Goal: Information Seeking & Learning: Learn about a topic

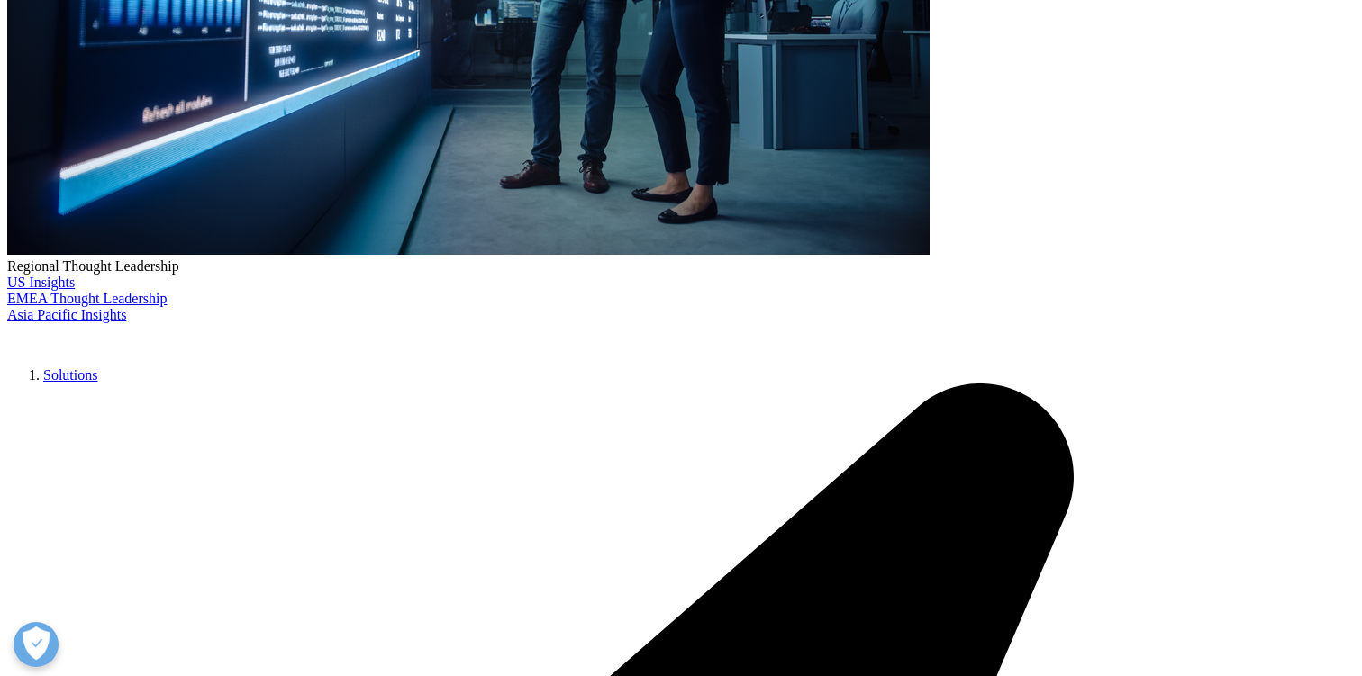
scroll to position [585, 0]
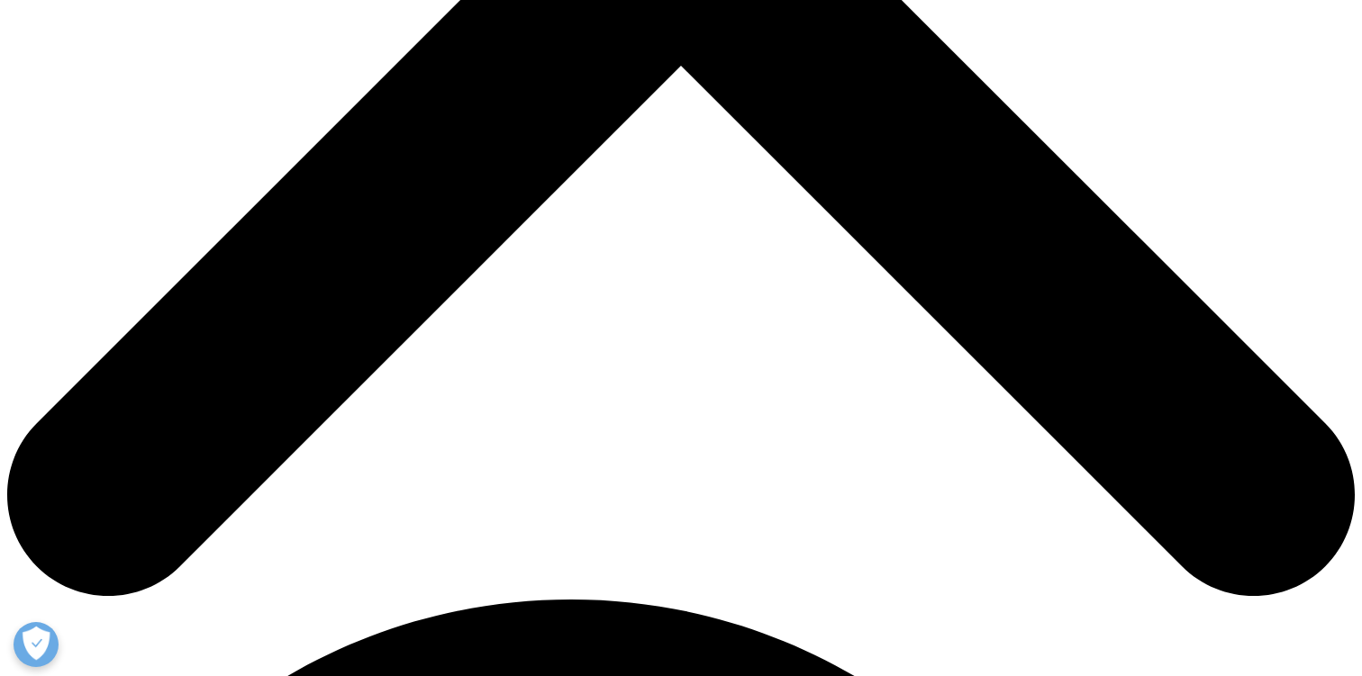
scroll to position [743, 0]
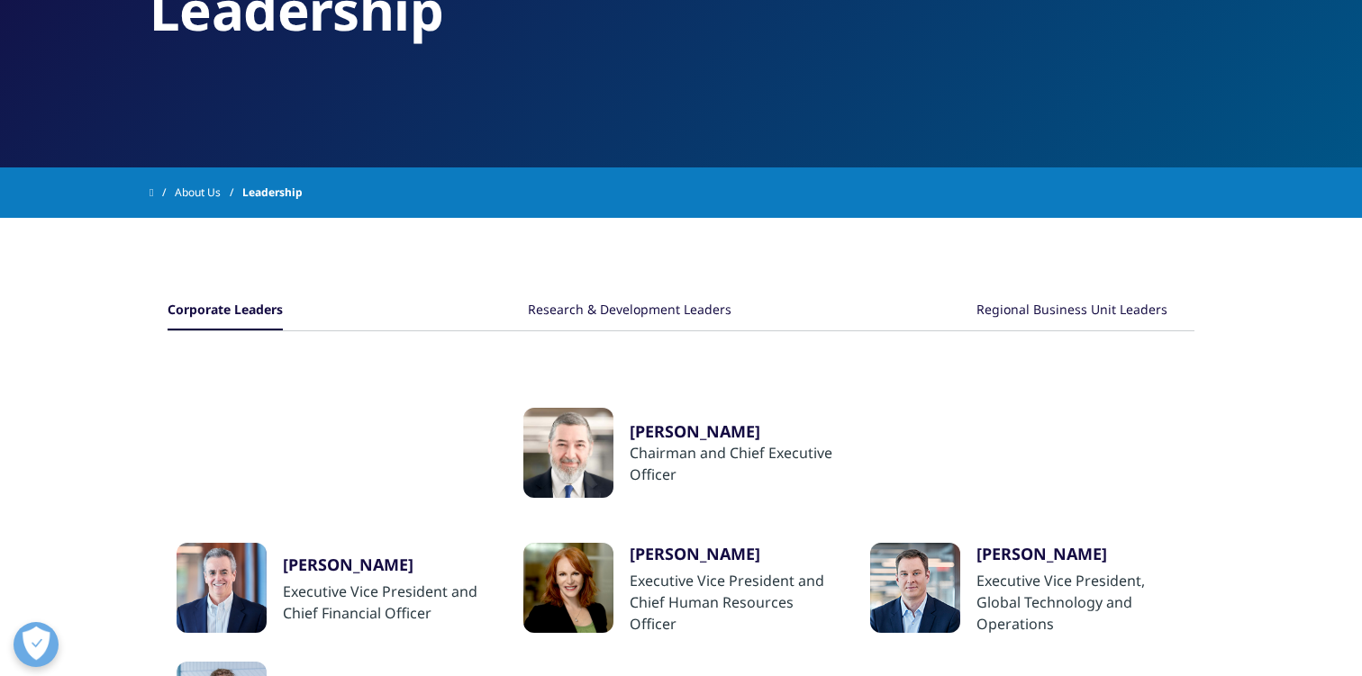
click at [616, 323] on div "Research & Development Leaders" at bounding box center [630, 311] width 204 height 39
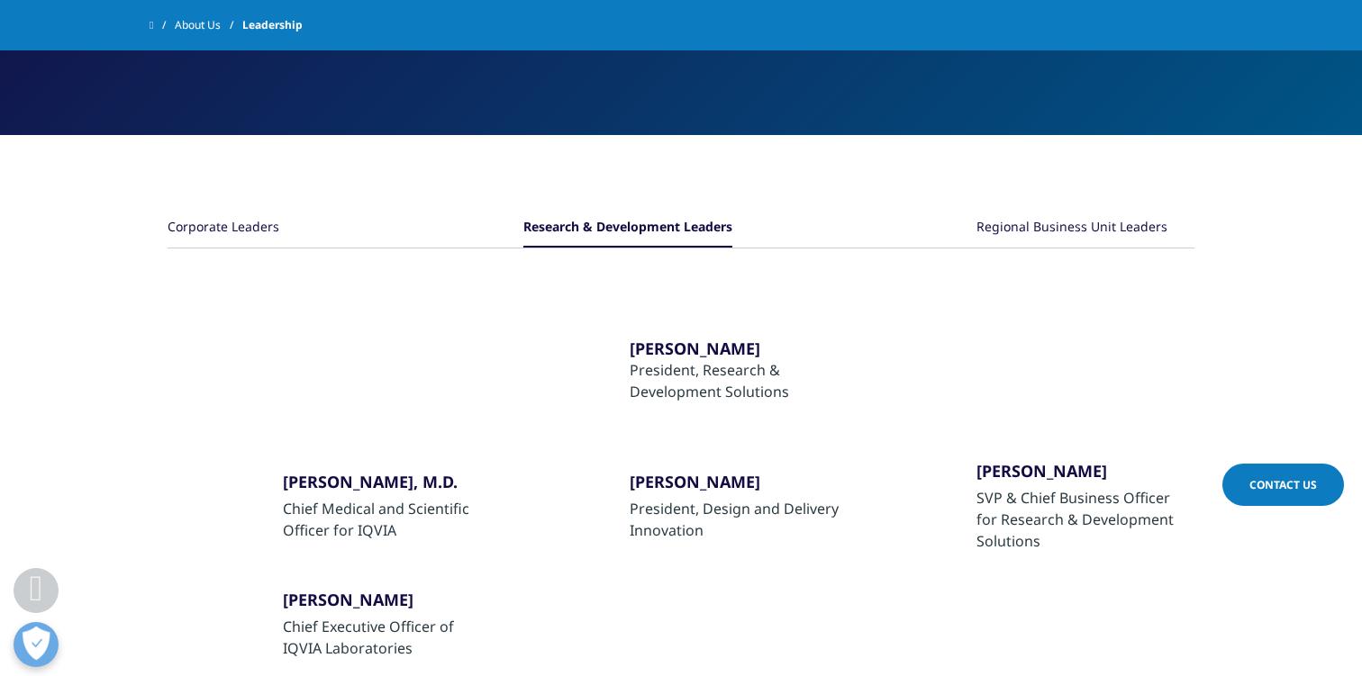
scroll to position [136, 0]
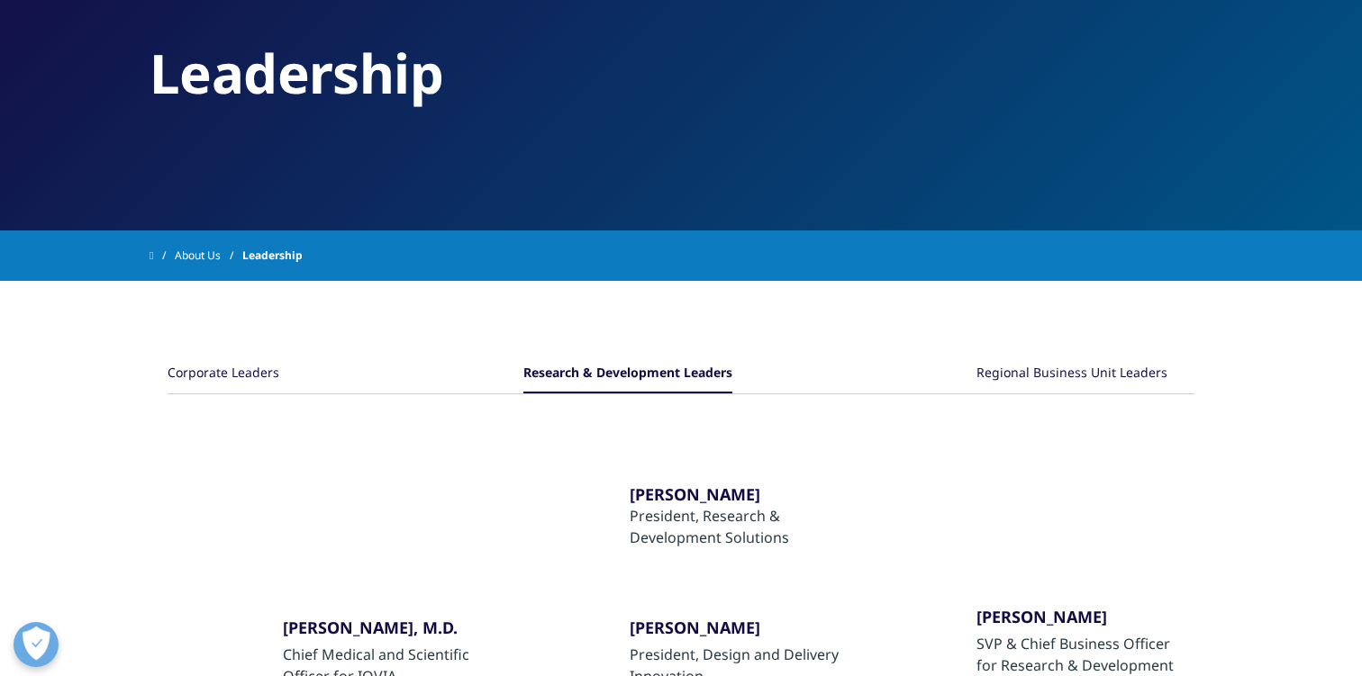
click at [1029, 377] on div "Regional Business Unit Leaders" at bounding box center [1071, 374] width 191 height 39
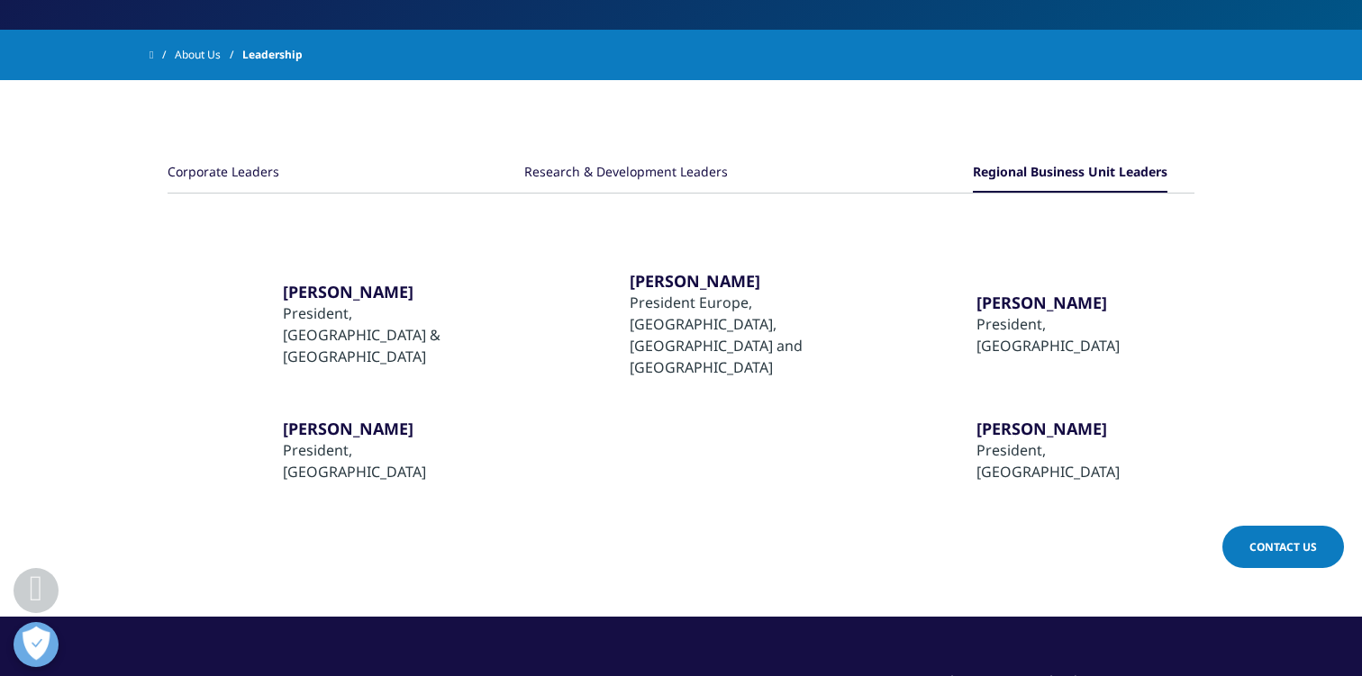
scroll to position [387, 0]
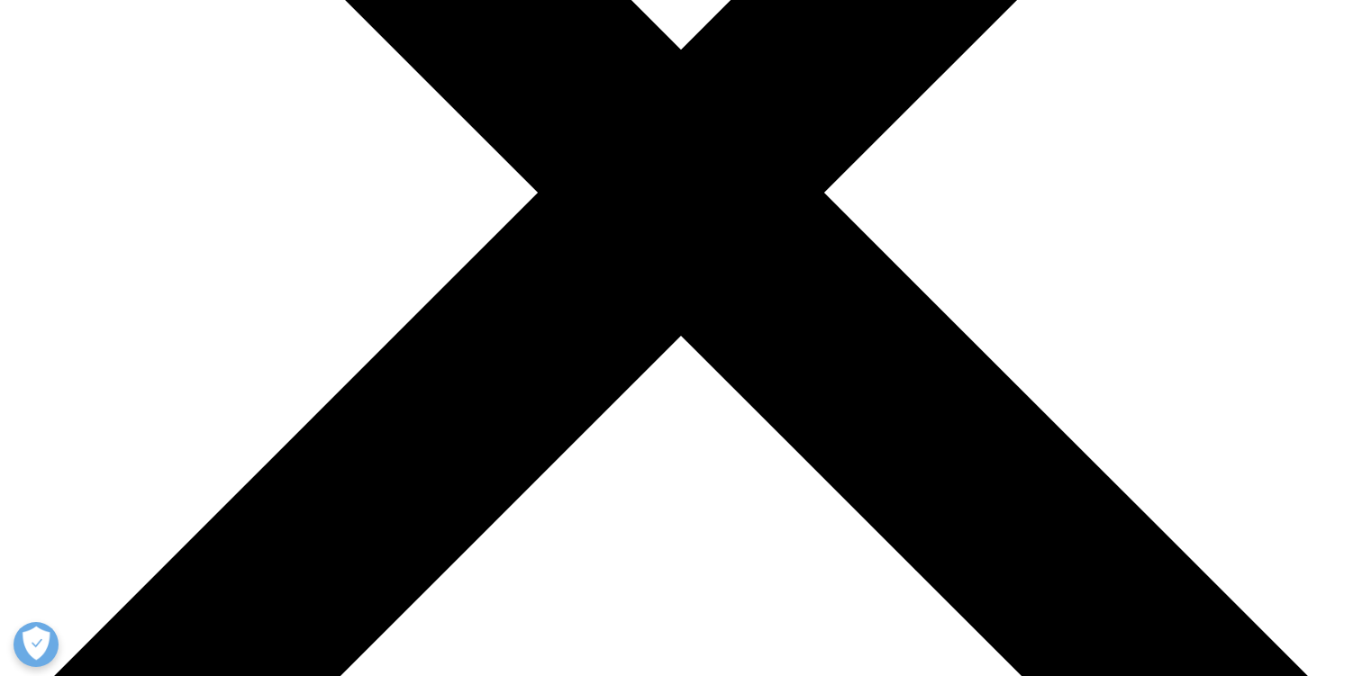
scroll to position [308, 0]
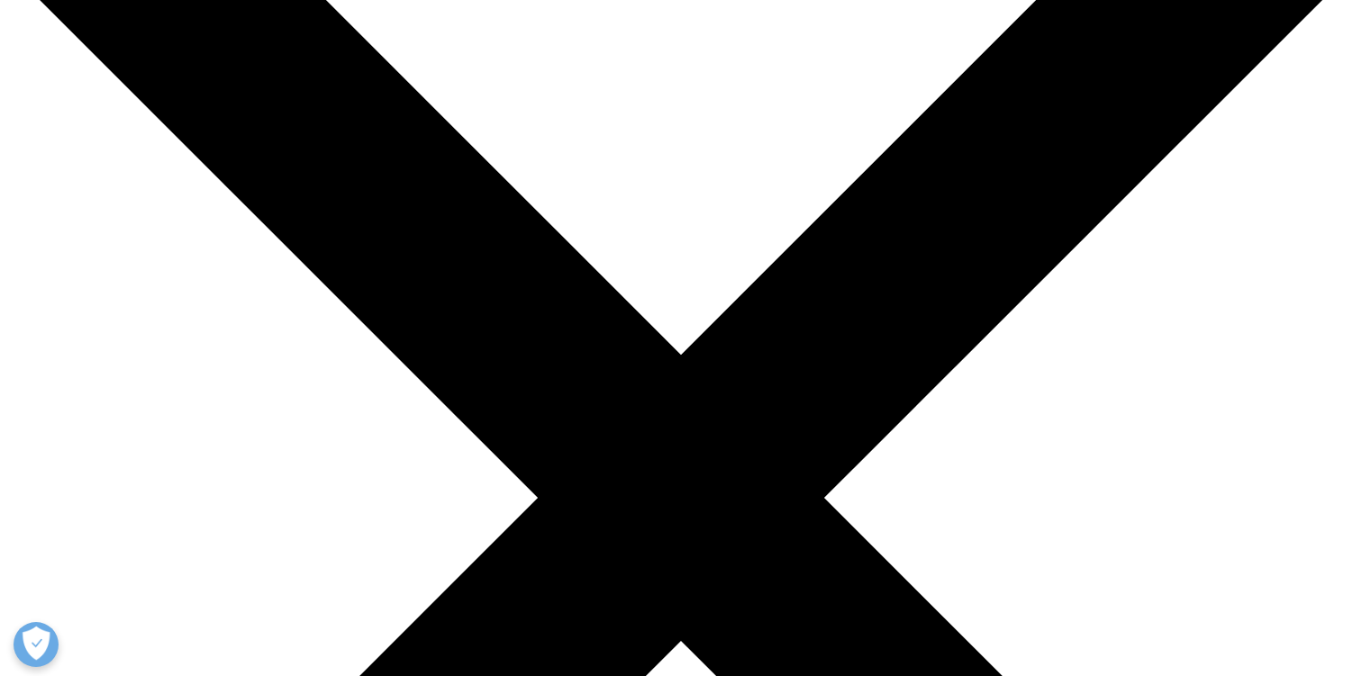
scroll to position [94, 0]
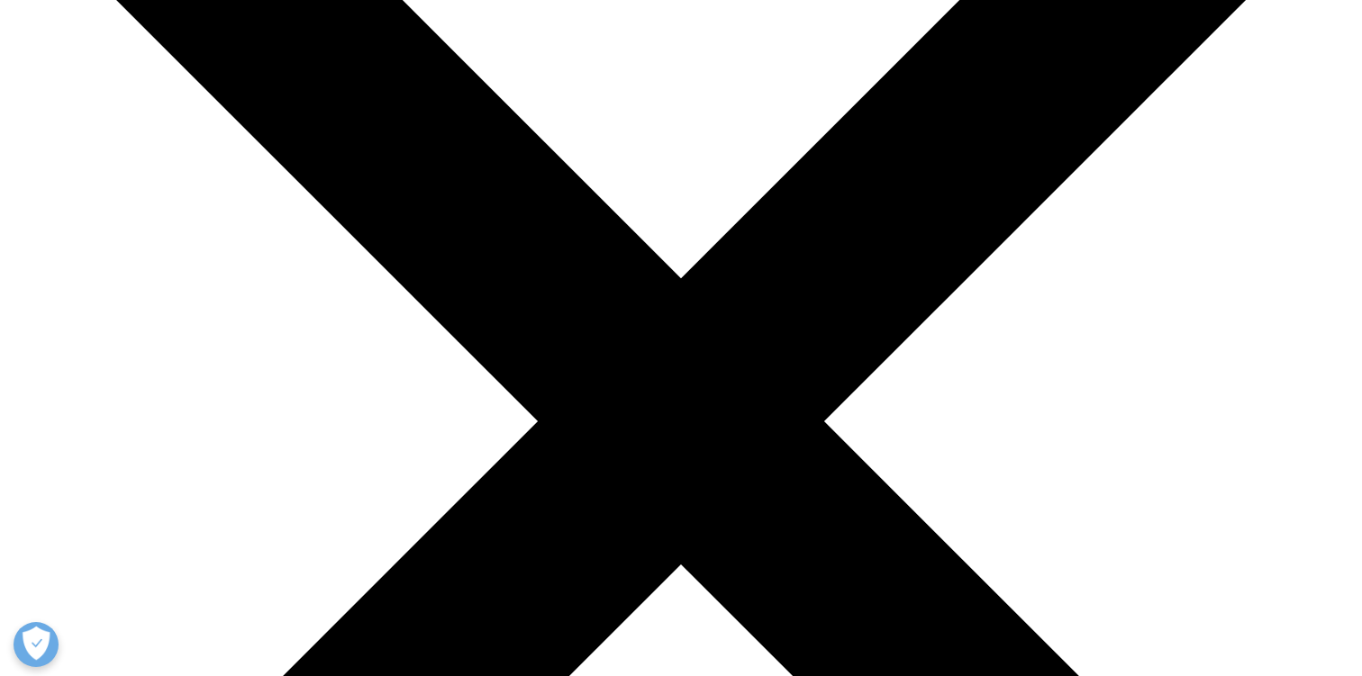
scroll to position [330, 0]
